Goal: Find specific page/section: Locate a particular part of the current website

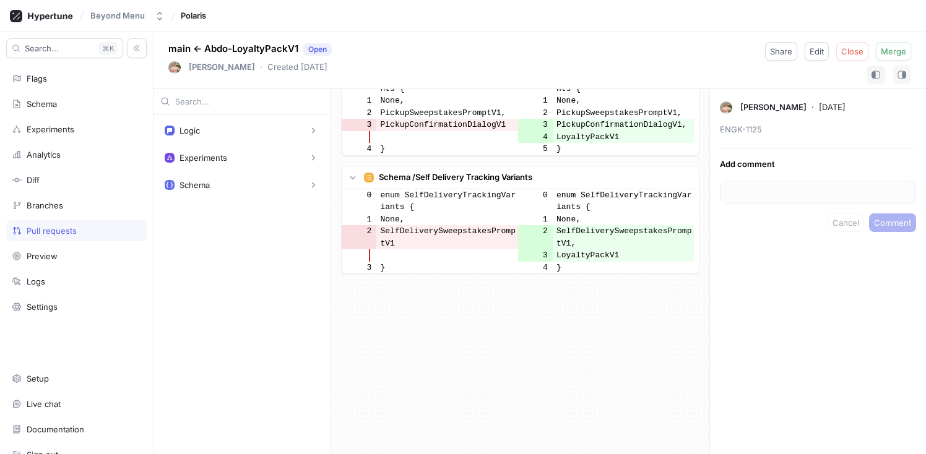
scroll to position [2029, 0]
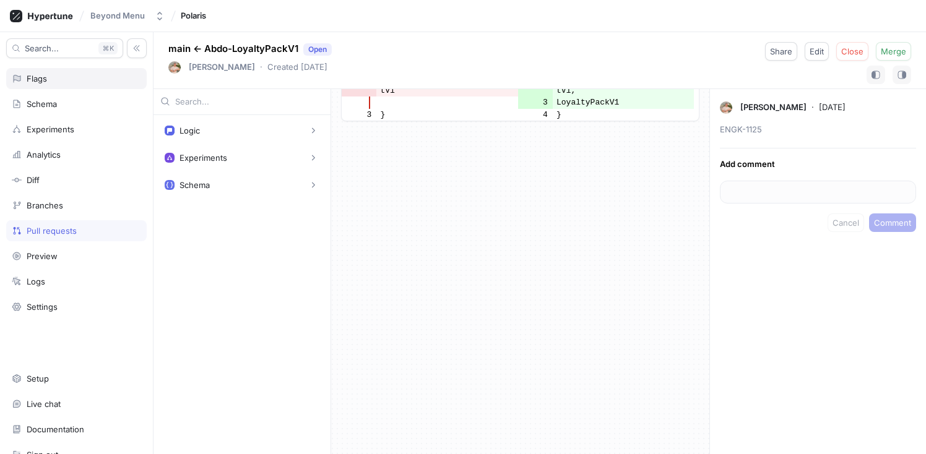
click at [51, 85] on div "Flags" at bounding box center [76, 78] width 140 height 21
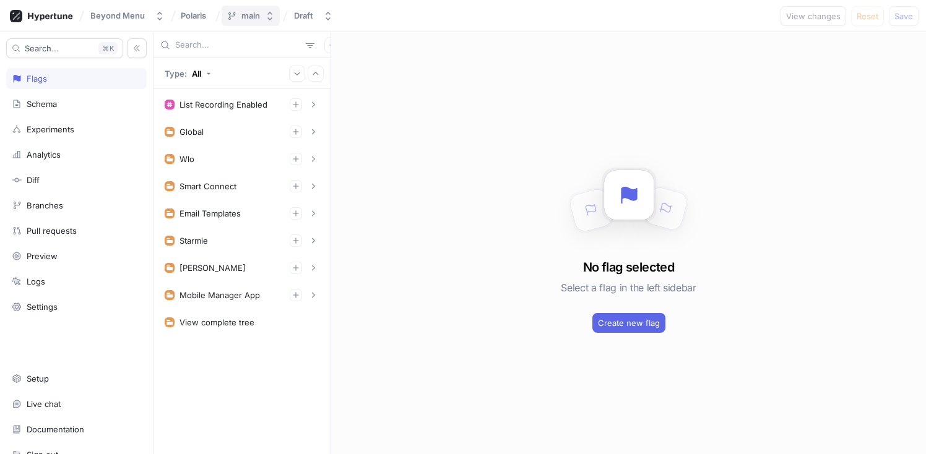
click at [271, 18] on icon "button" at bounding box center [270, 16] width 10 height 10
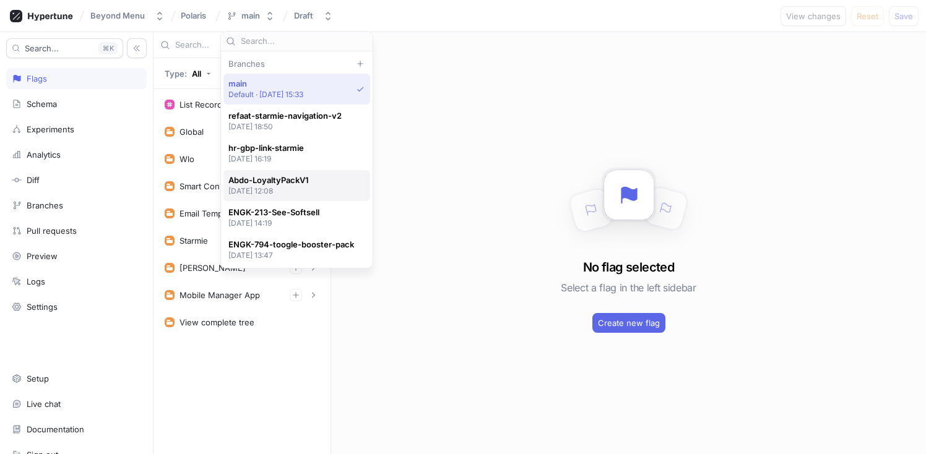
click at [285, 186] on p "[DATE] 12:08" at bounding box center [268, 191] width 80 height 11
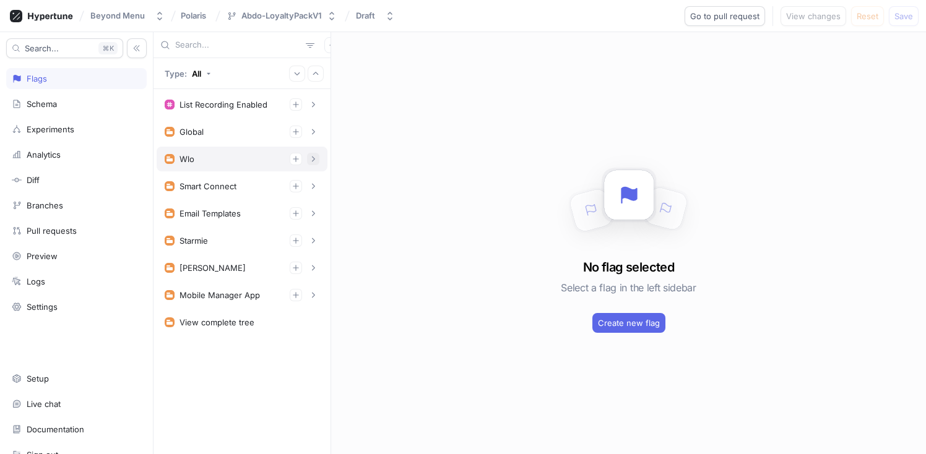
click at [313, 156] on icon "button" at bounding box center [312, 158] width 7 height 7
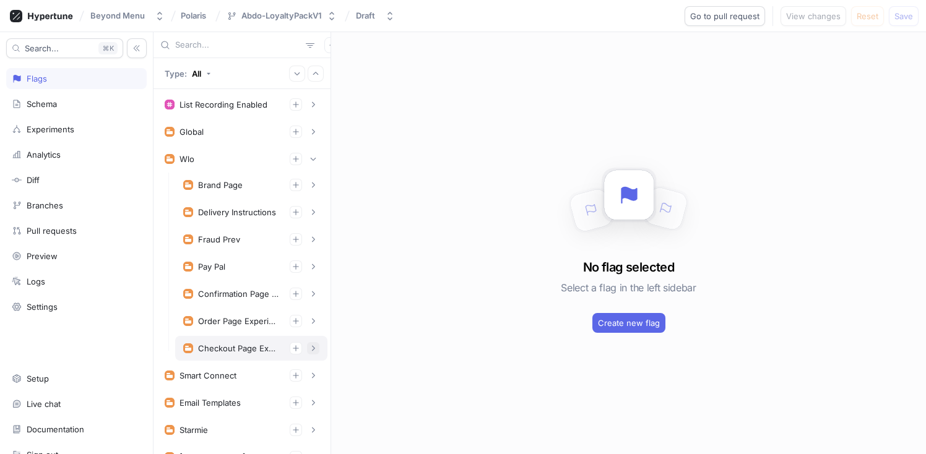
click at [309, 348] on icon "button" at bounding box center [312, 348] width 7 height 7
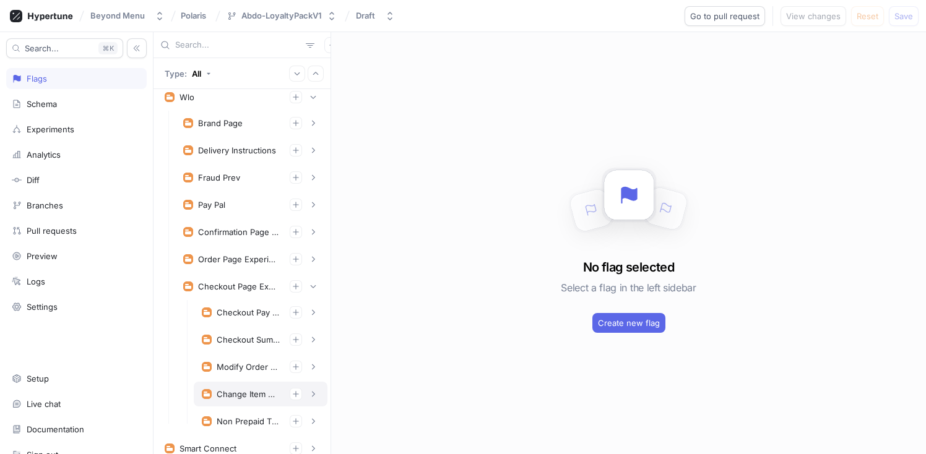
scroll to position [128, 0]
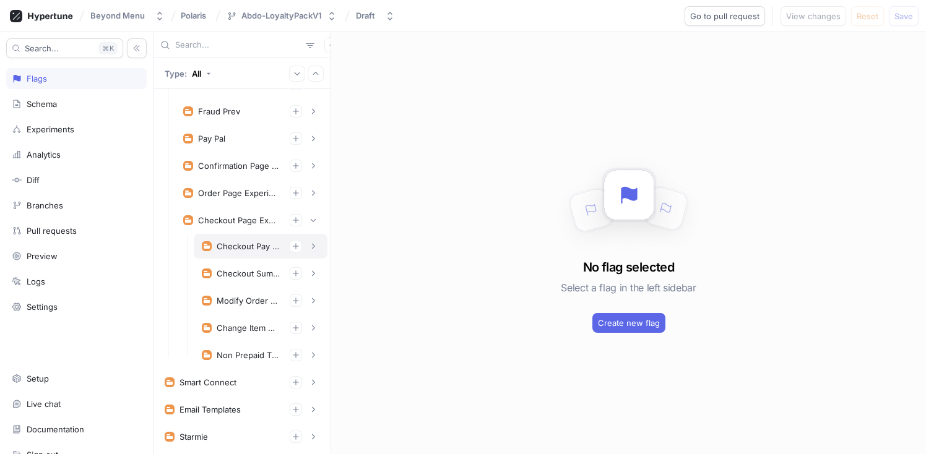
click at [244, 244] on div "Checkout Pay At Store Experiment" at bounding box center [248, 246] width 63 height 10
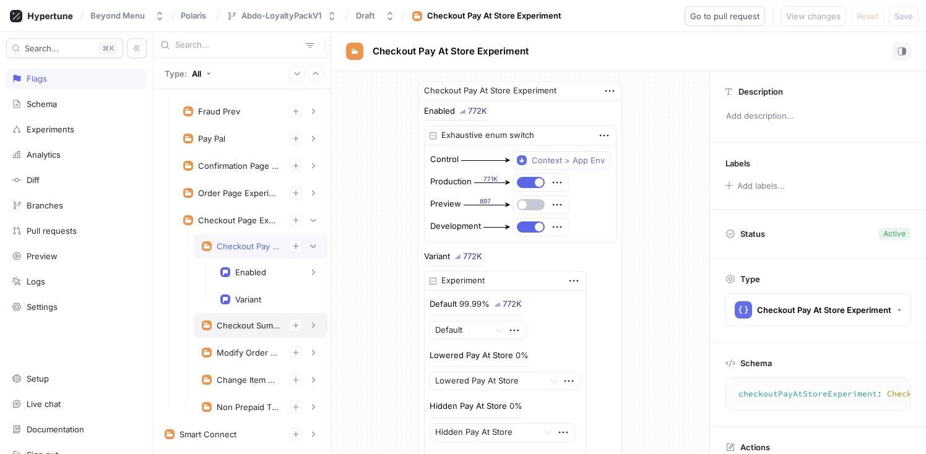
click at [244, 334] on div "Checkout Summary Experiment" at bounding box center [261, 325] width 134 height 25
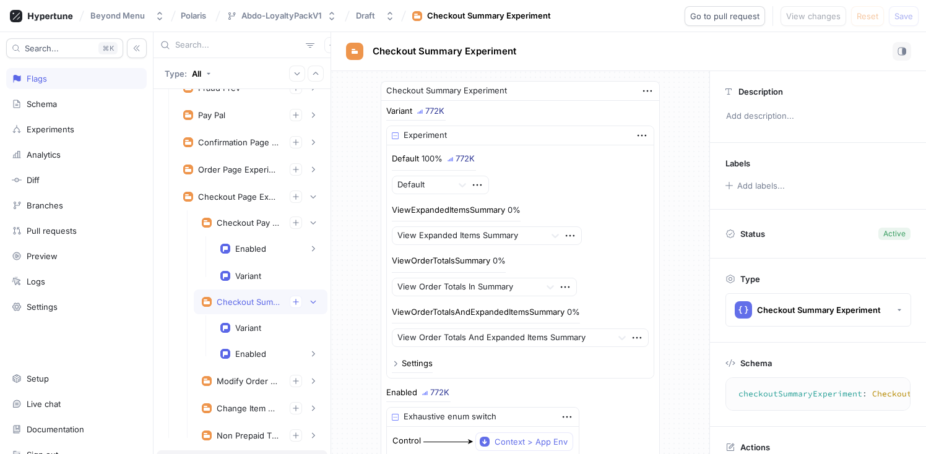
scroll to position [85, 0]
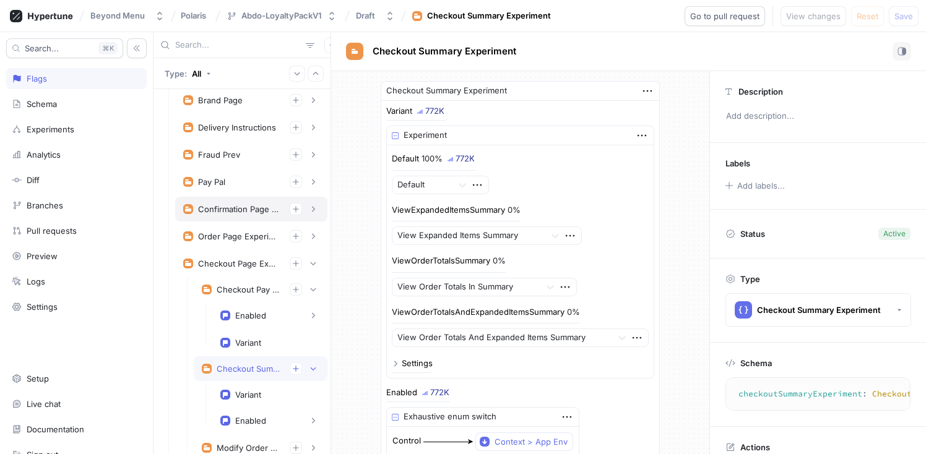
click at [222, 207] on div "Confirmation Page Experiments" at bounding box center [239, 209] width 82 height 10
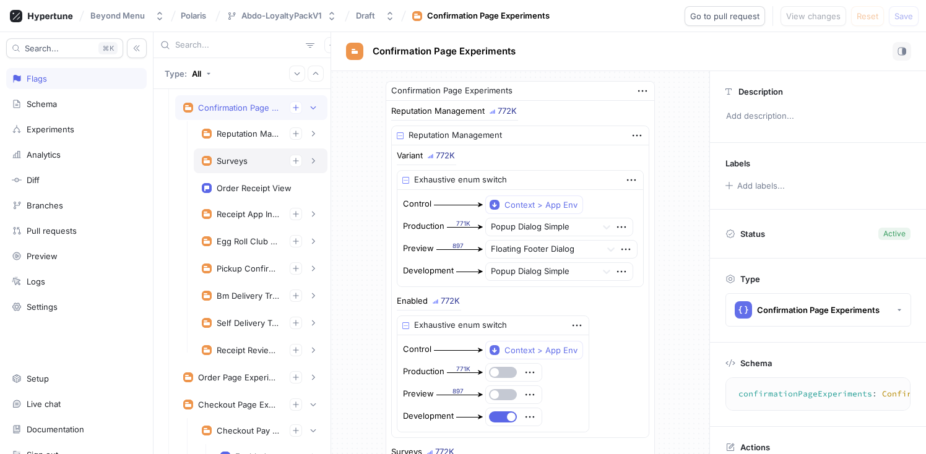
scroll to position [189, 0]
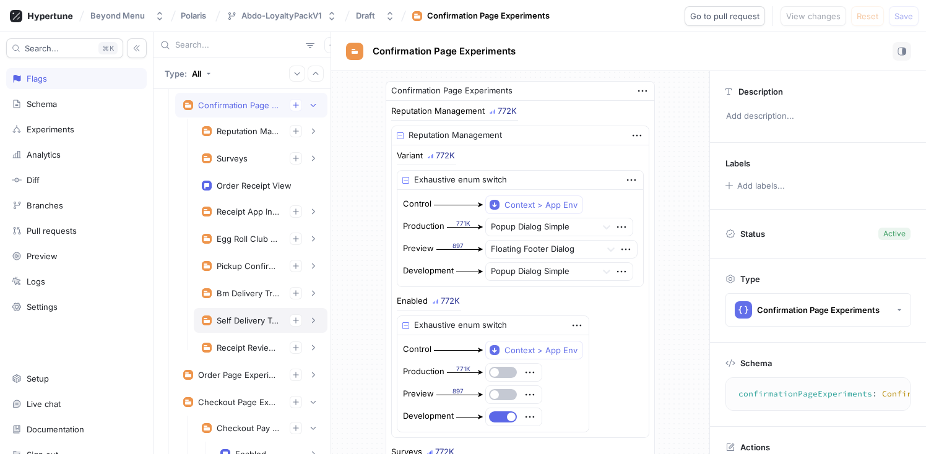
click at [236, 324] on div "Self Delivery Tracking Experiment" at bounding box center [248, 321] width 63 height 10
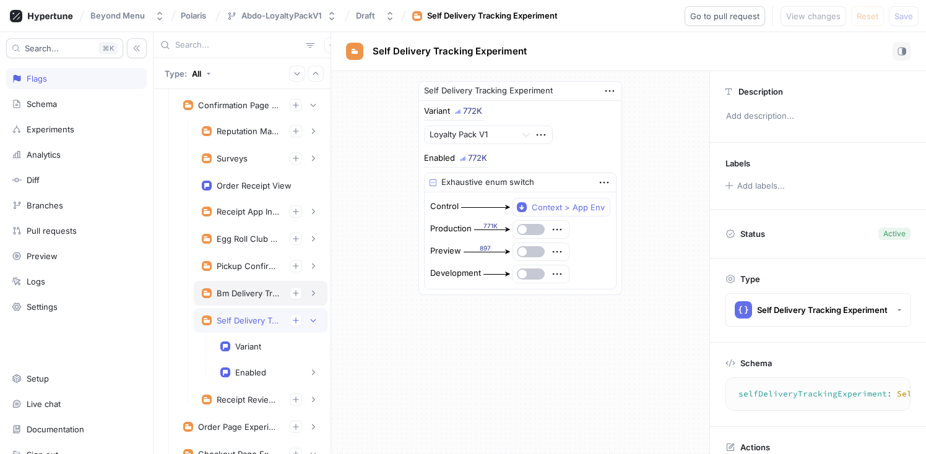
click at [238, 299] on div "Bm Delivery Tracking Experiment" at bounding box center [261, 293] width 118 height 12
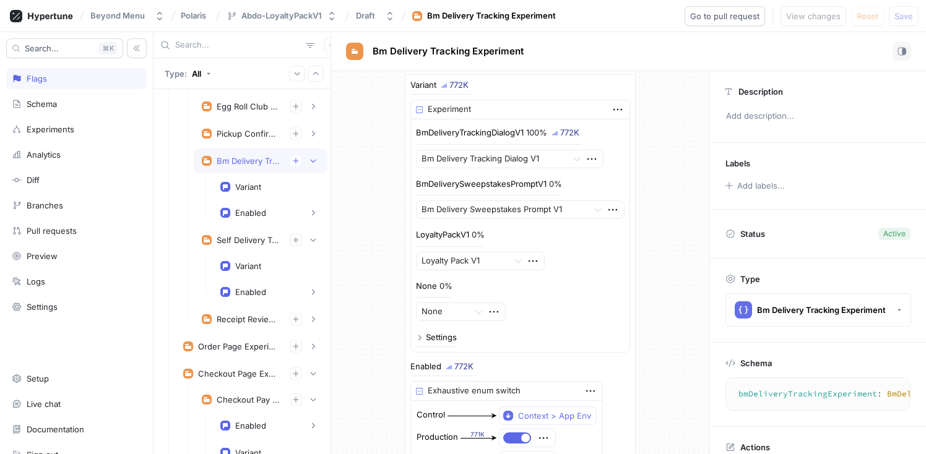
scroll to position [321, 0]
click at [228, 141] on div "Pickup Confirmation Experiment" at bounding box center [261, 134] width 134 height 25
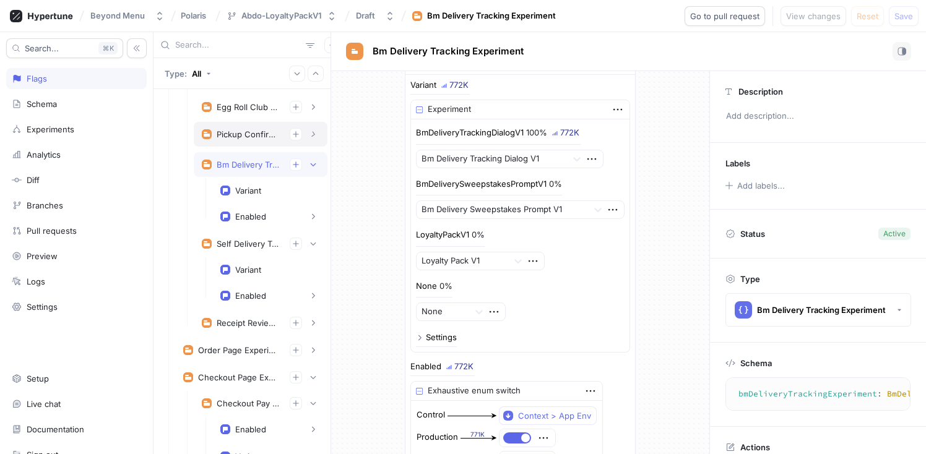
type textarea "pickupConfirmationExperiment: PickupConfirmationExperiment!"
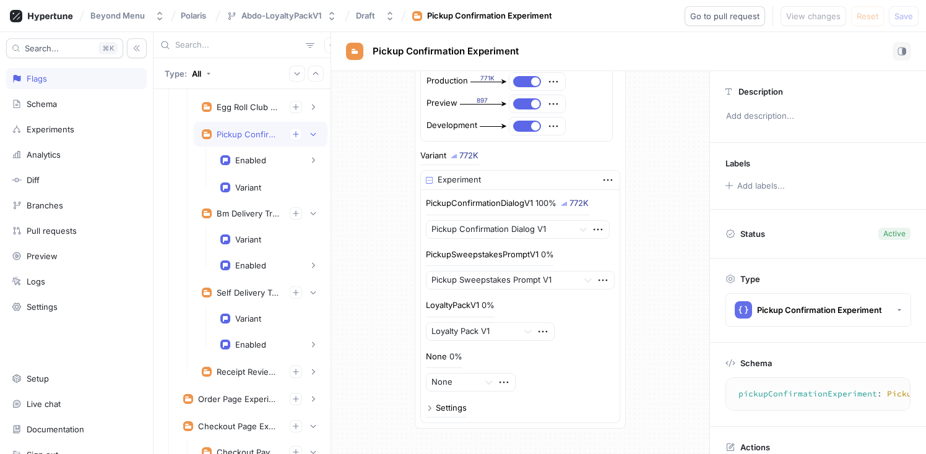
scroll to position [126, 0]
